Goal: Task Accomplishment & Management: Complete application form

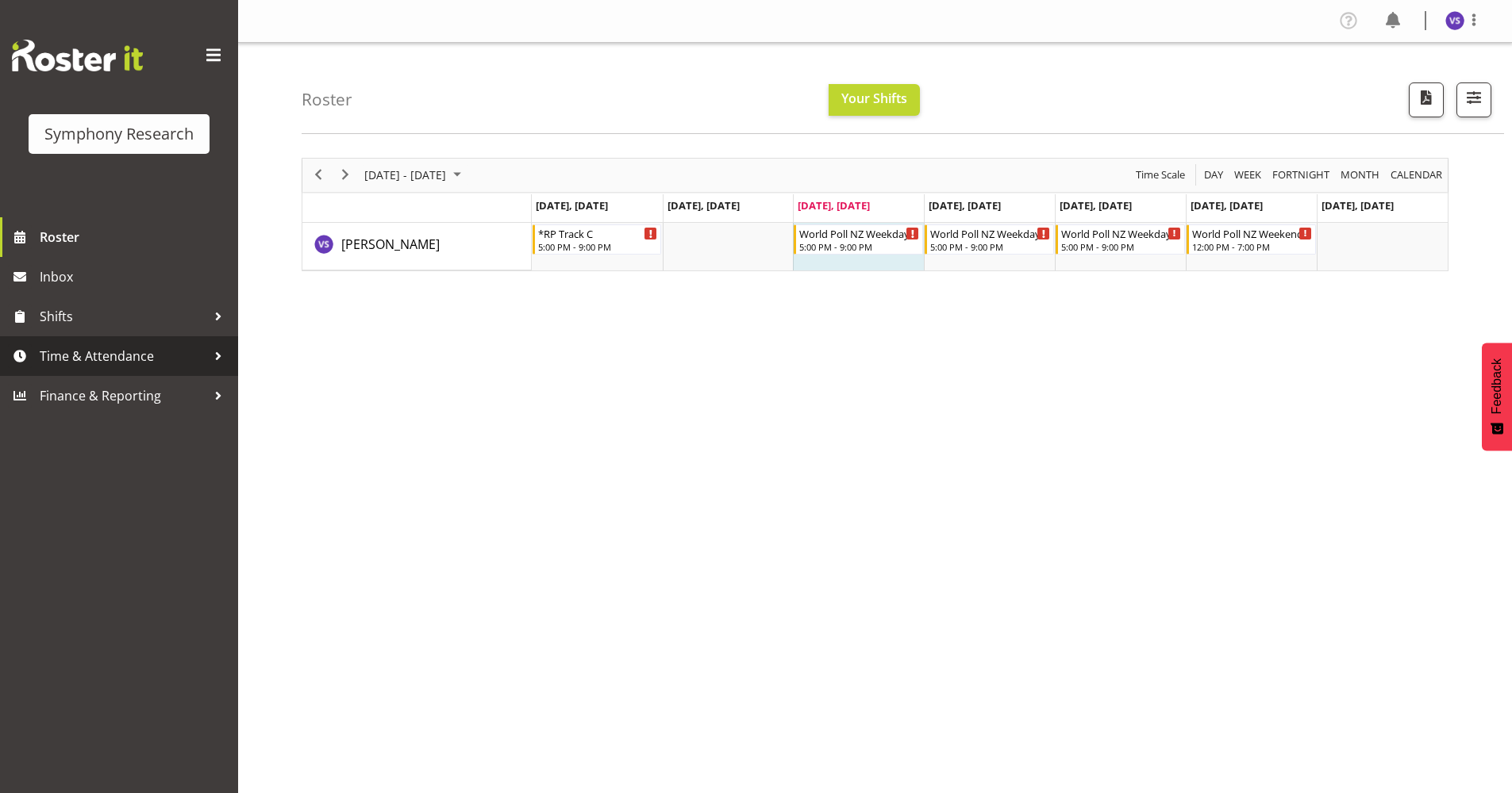
click at [222, 364] on div at bounding box center [218, 355] width 24 height 24
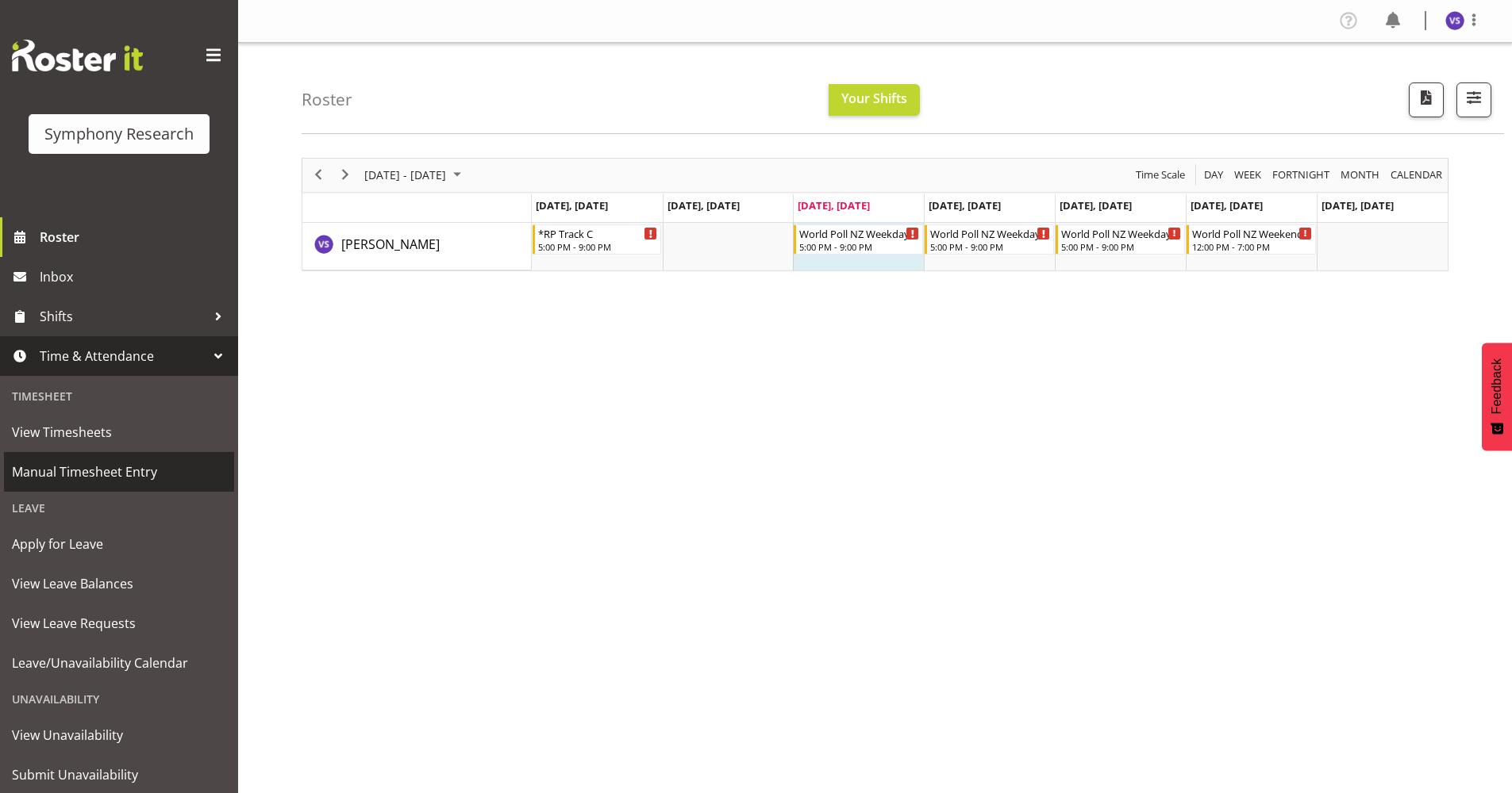
click at [85, 475] on span "Manual Timesheet Entry" at bounding box center [119, 471] width 214 height 24
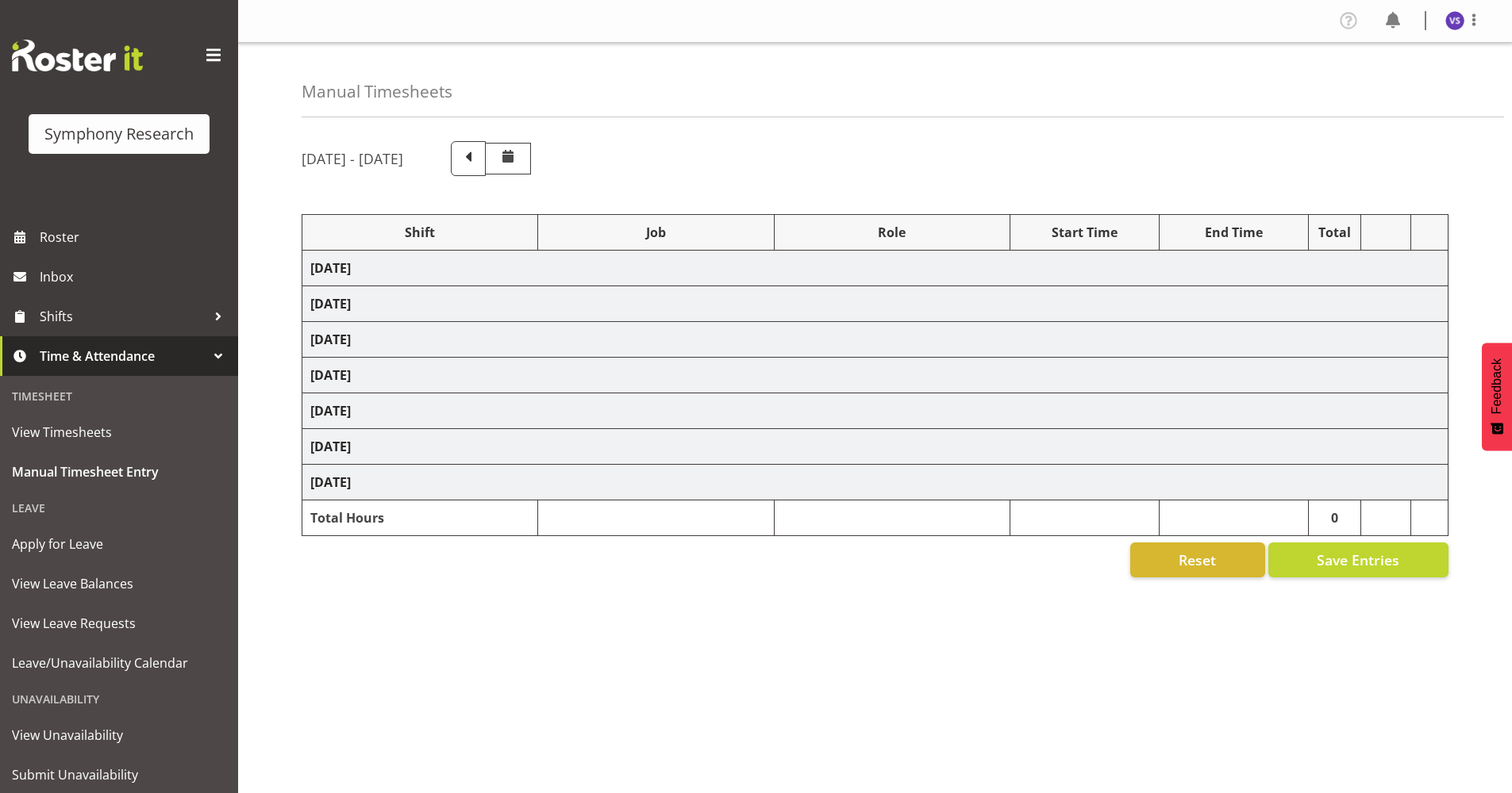
select select "9010"
select select "10239"
select select "47"
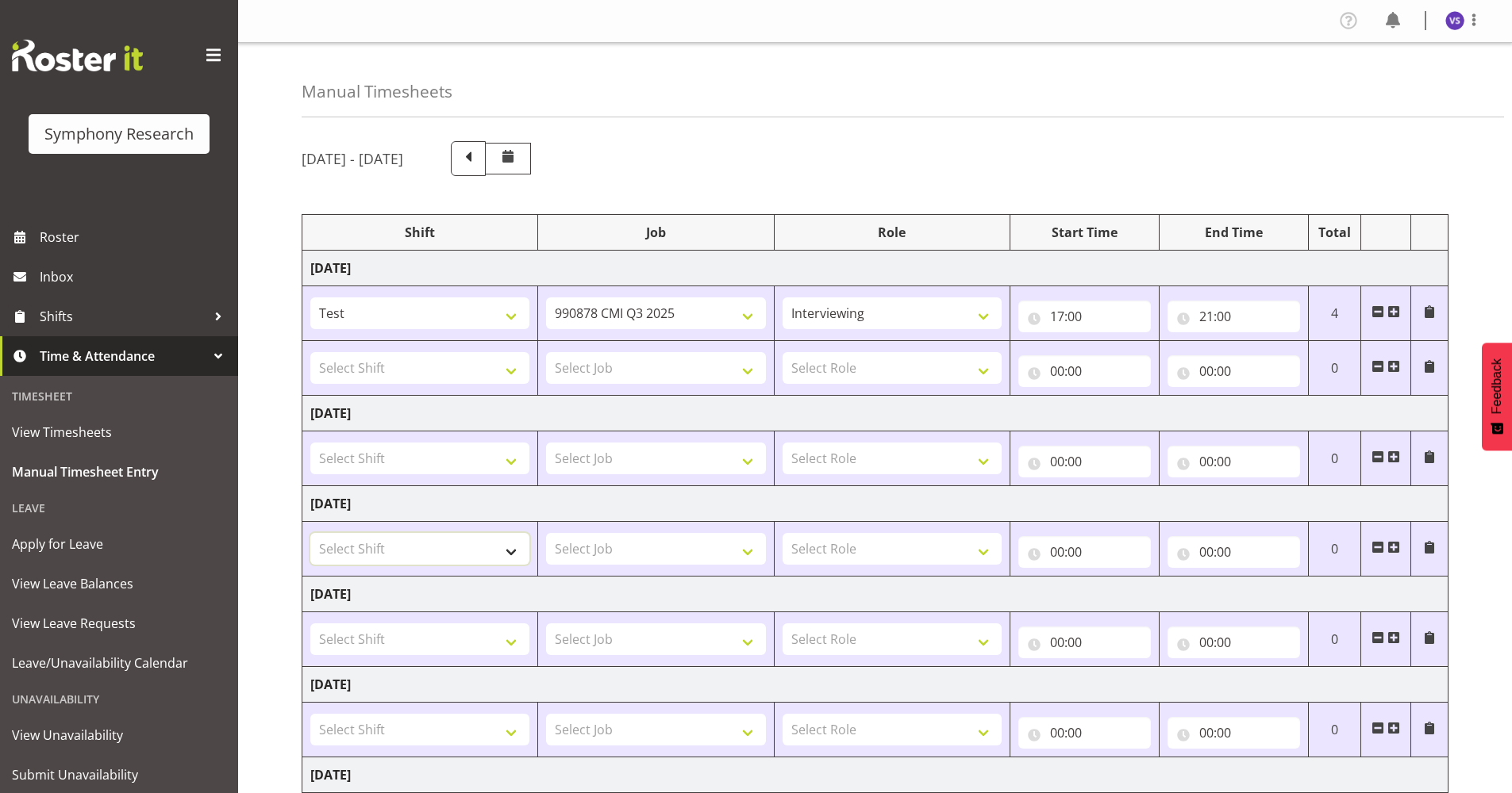
click at [519, 559] on select "Select Shift !!Project Briefing (Job to be assigned) !!Weekend Residential (Ros…" at bounding box center [420, 549] width 219 height 32
select select "2676"
click at [310, 533] on select "Select Shift !!Project Briefing (Job to be assigned) !!Weekend Residential (Ros…" at bounding box center [420, 549] width 219 height 32
click at [750, 548] on select "Select Job 550060 IF Admin 553492 World Poll Aus Wave 2 Main 2025 553493 World …" at bounding box center [655, 549] width 219 height 32
select select "10527"
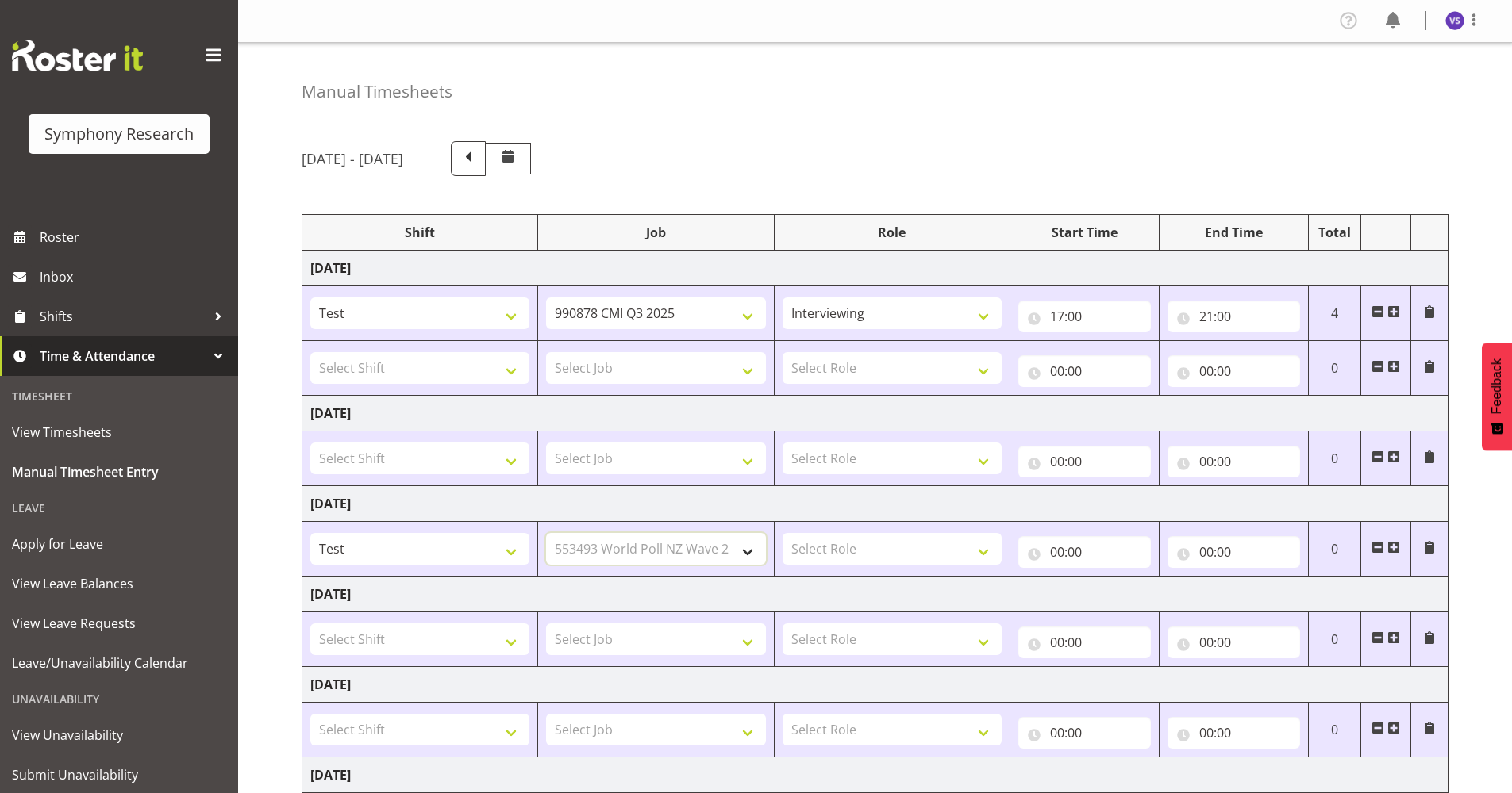
click at [546, 533] on select "Select Job 550060 IF Admin 553492 World Poll Aus Wave 2 Main 2025 553493 World …" at bounding box center [655, 549] width 219 height 32
click at [979, 553] on select "Select Role Briefing Interviewing" at bounding box center [892, 549] width 219 height 32
select select "47"
click at [783, 533] on select "Select Role Briefing Interviewing" at bounding box center [892, 549] width 219 height 32
click at [1059, 552] on input "00:00" at bounding box center [1084, 552] width 133 height 32
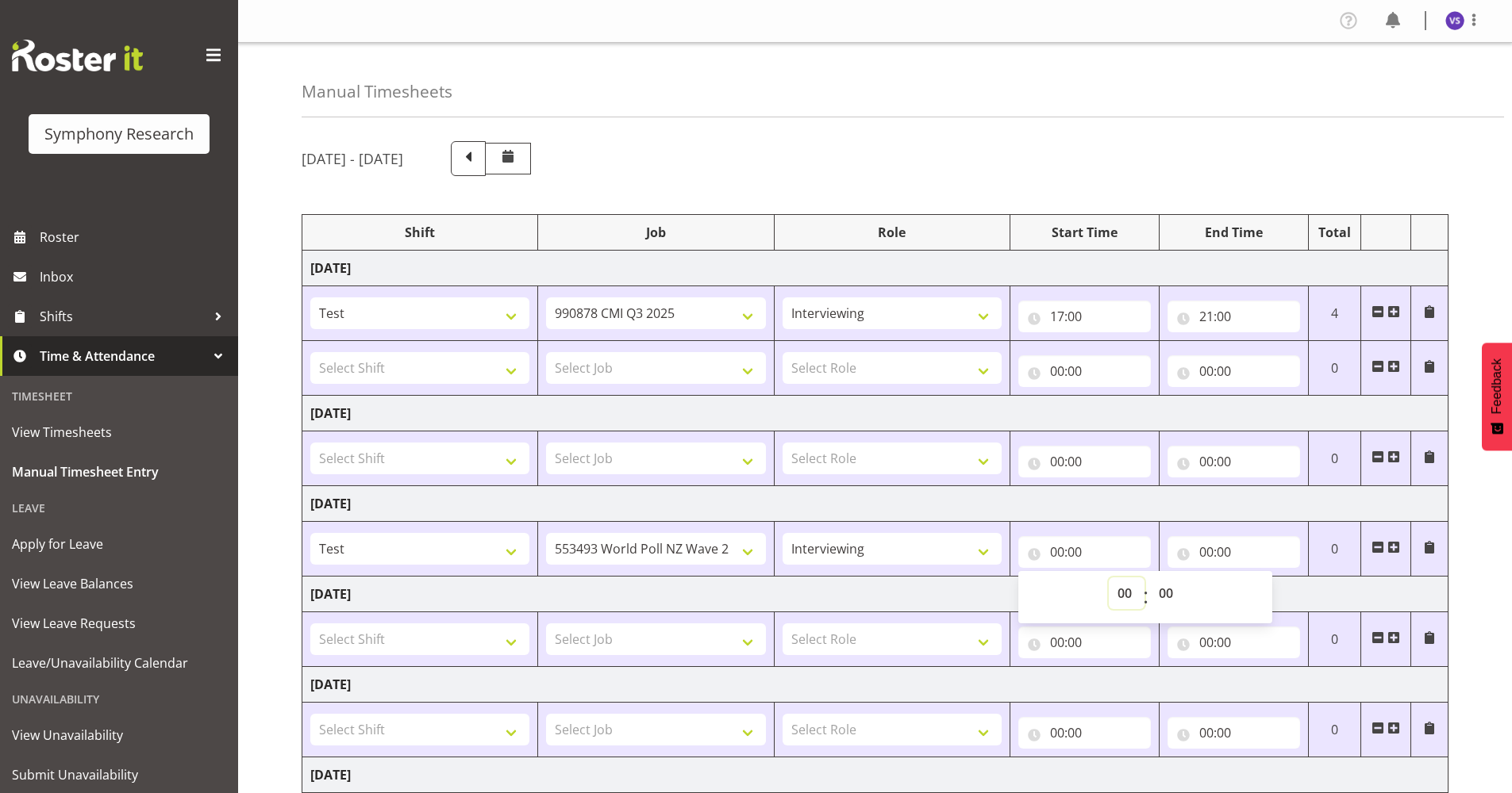
click at [1125, 596] on select "00 01 02 03 04 05 06 07 08 09 10 11 12 13 14 15 16 17 18 19 20 21 22 23" at bounding box center [1126, 593] width 35 height 32
select select "17"
click at [1109, 577] on select "00 01 02 03 04 05 06 07 08 09 10 11 12 13 14 15 16 17 18 19 20 21 22 23" at bounding box center [1126, 593] width 35 height 32
type input "17:00"
click at [1201, 547] on input "00:00" at bounding box center [1233, 552] width 133 height 32
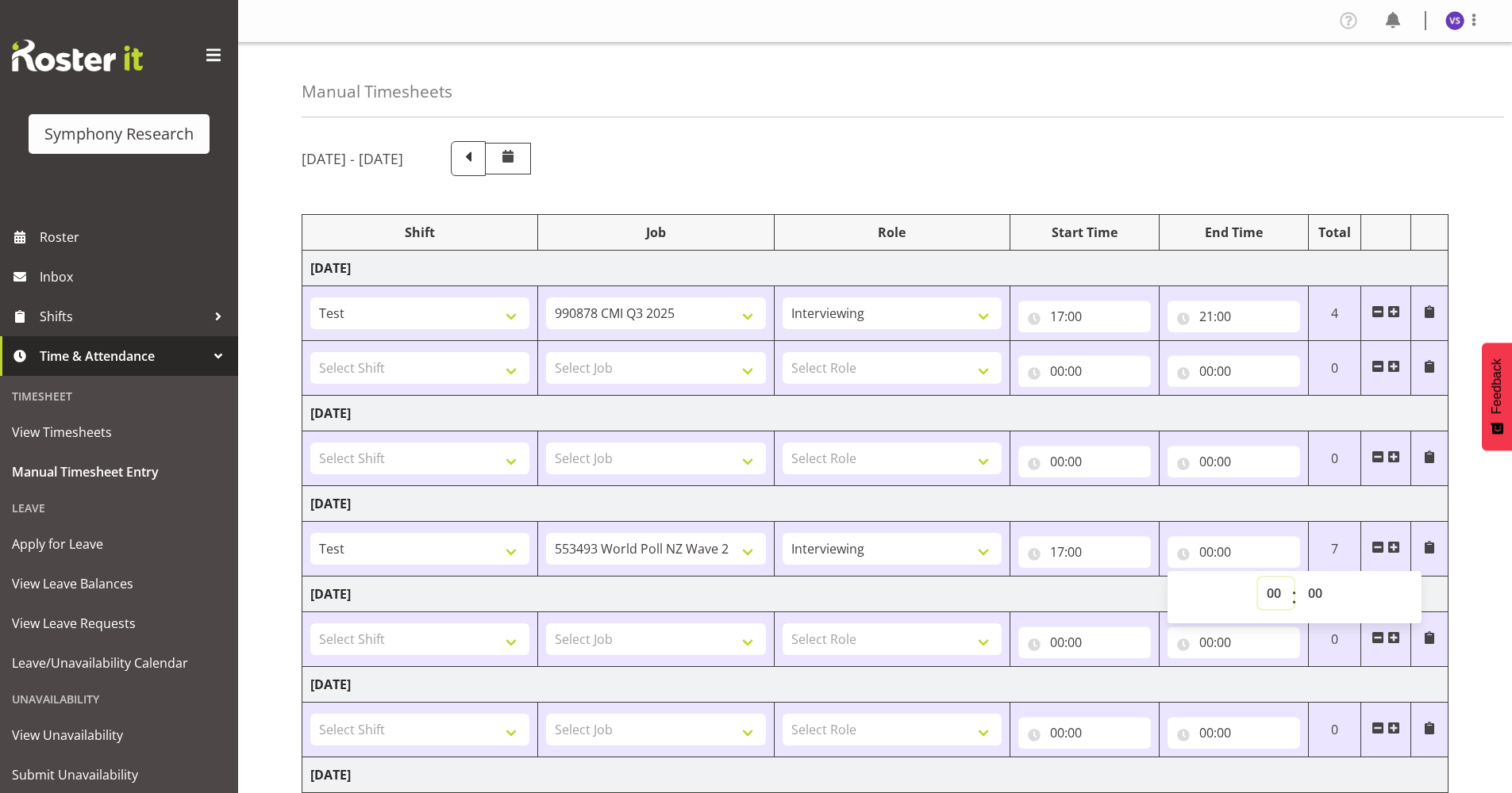
click at [1271, 593] on select "00 01 02 03 04 05 06 07 08 09 10 11 12 13 14 15 16 17 18 19 20 21 22 23" at bounding box center [1275, 593] width 35 height 32
select select "21"
click at [1258, 577] on select "00 01 02 03 04 05 06 07 08 09 10 11 12 13 14 15 16 17 18 19 20 21 22 23" at bounding box center [1275, 593] width 35 height 32
type input "21:00"
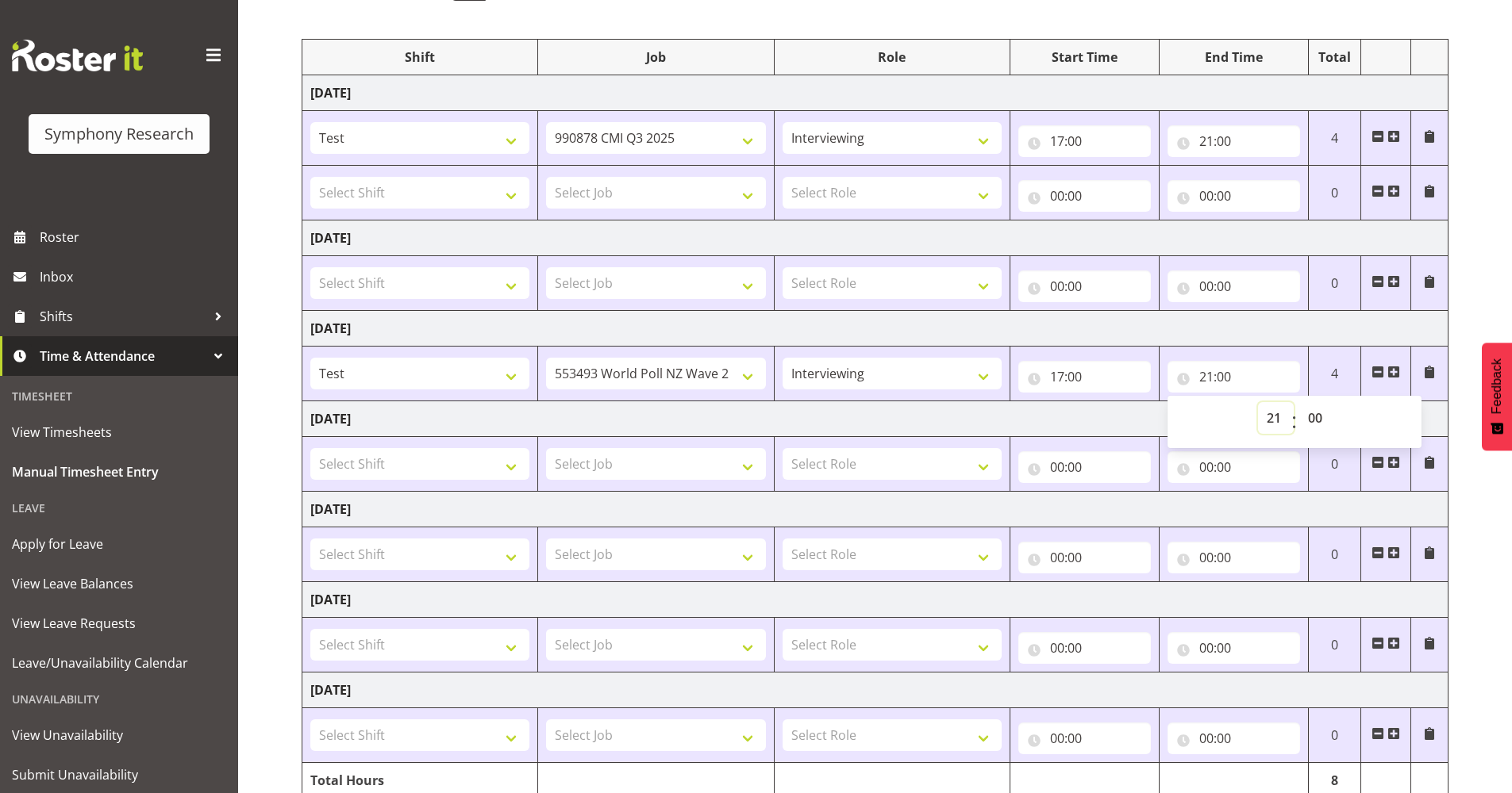
scroll to position [246, 0]
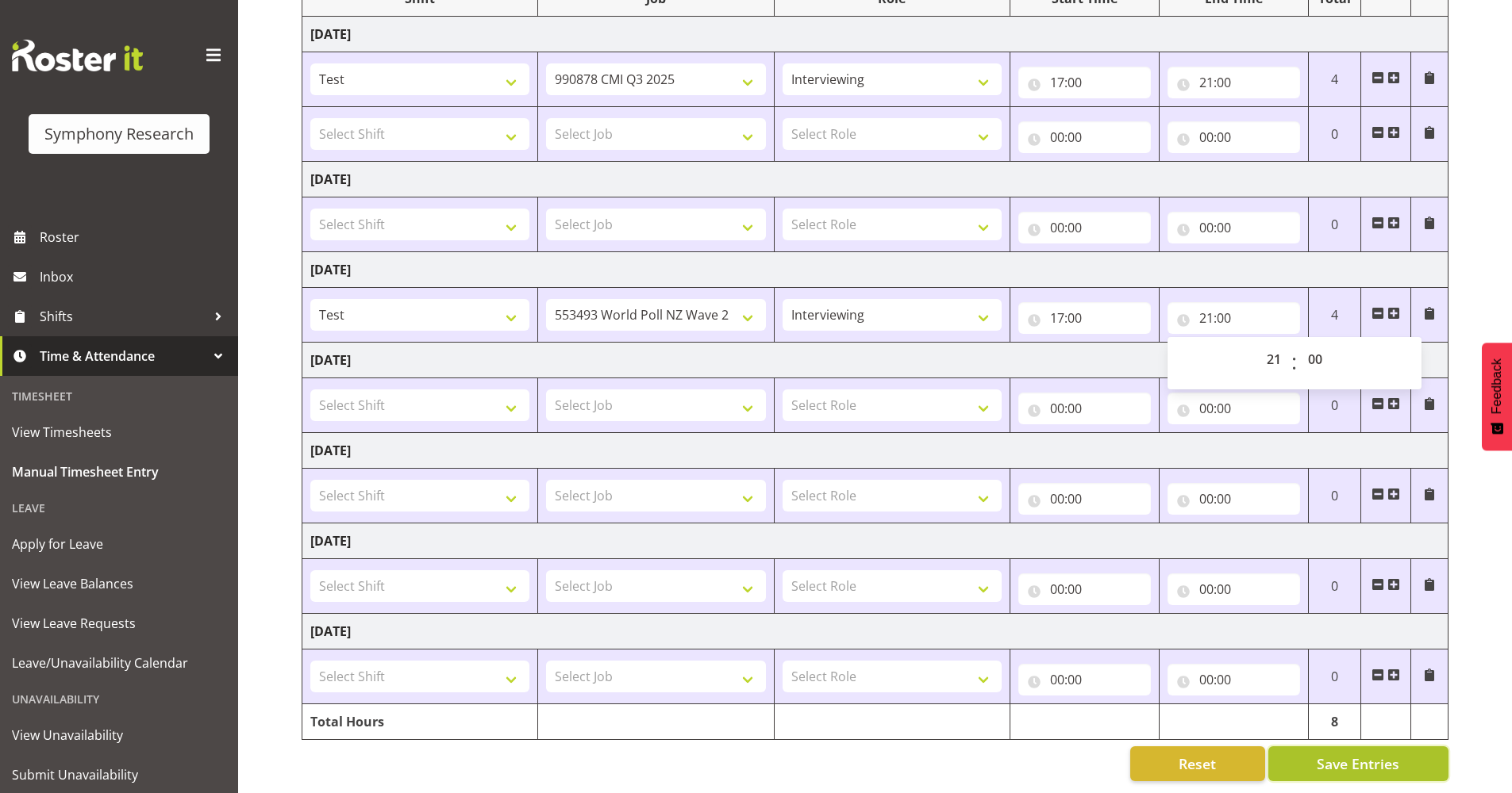
click at [1361, 754] on span "Save Entries" at bounding box center [1357, 763] width 82 height 21
